Goal: Task Accomplishment & Management: Use online tool/utility

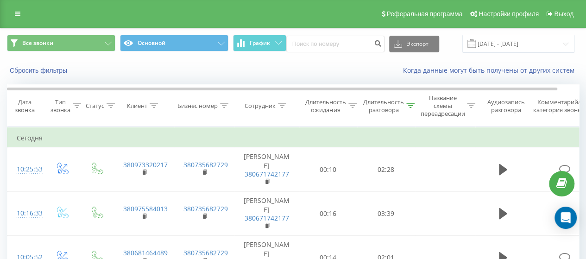
scroll to position [230, 0]
click at [410, 101] on div "Длительность разговора" at bounding box center [388, 106] width 51 height 16
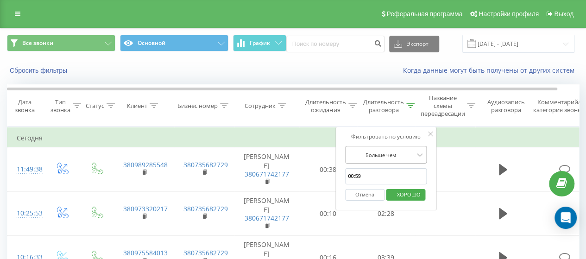
click at [389, 153] on div at bounding box center [381, 154] width 66 height 9
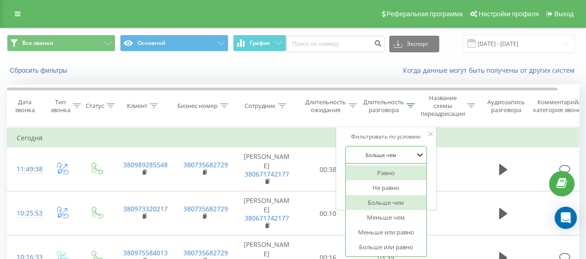
click at [419, 153] on icon at bounding box center [419, 154] width 9 height 9
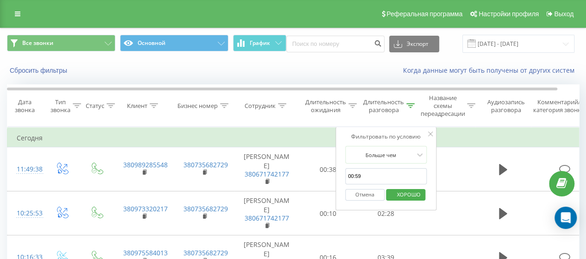
click at [369, 195] on font "Отмена" at bounding box center [364, 194] width 19 height 7
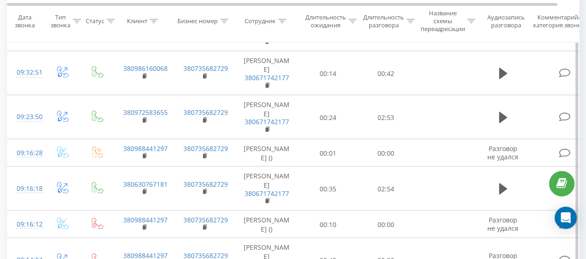
scroll to position [882, 0]
